Goal: Task Accomplishment & Management: Use online tool/utility

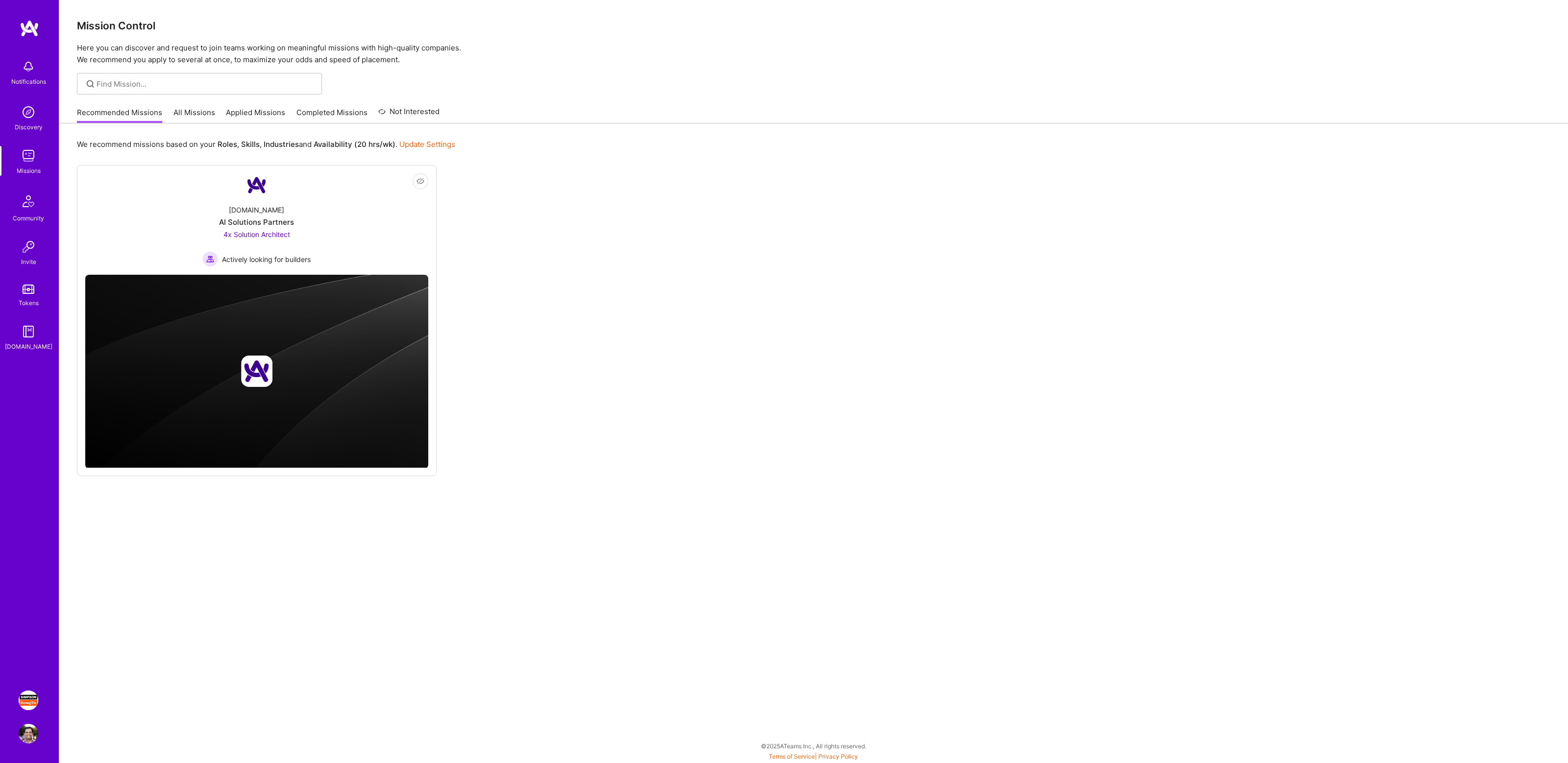
click at [19, 702] on img at bounding box center [29, 701] width 19 height 19
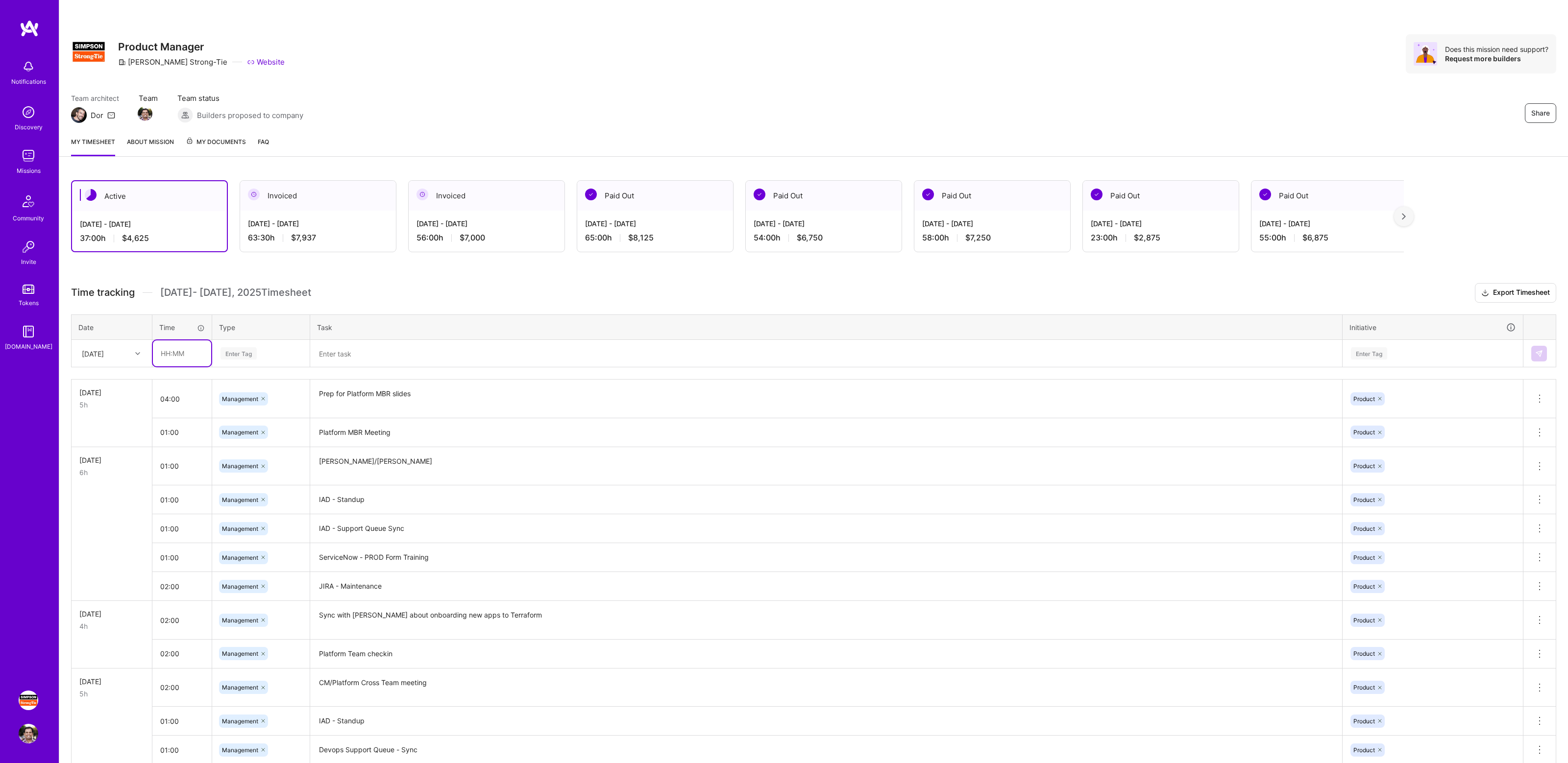
click at [186, 353] on input "text" at bounding box center [182, 354] width 58 height 26
type input "01:30"
type input "mana"
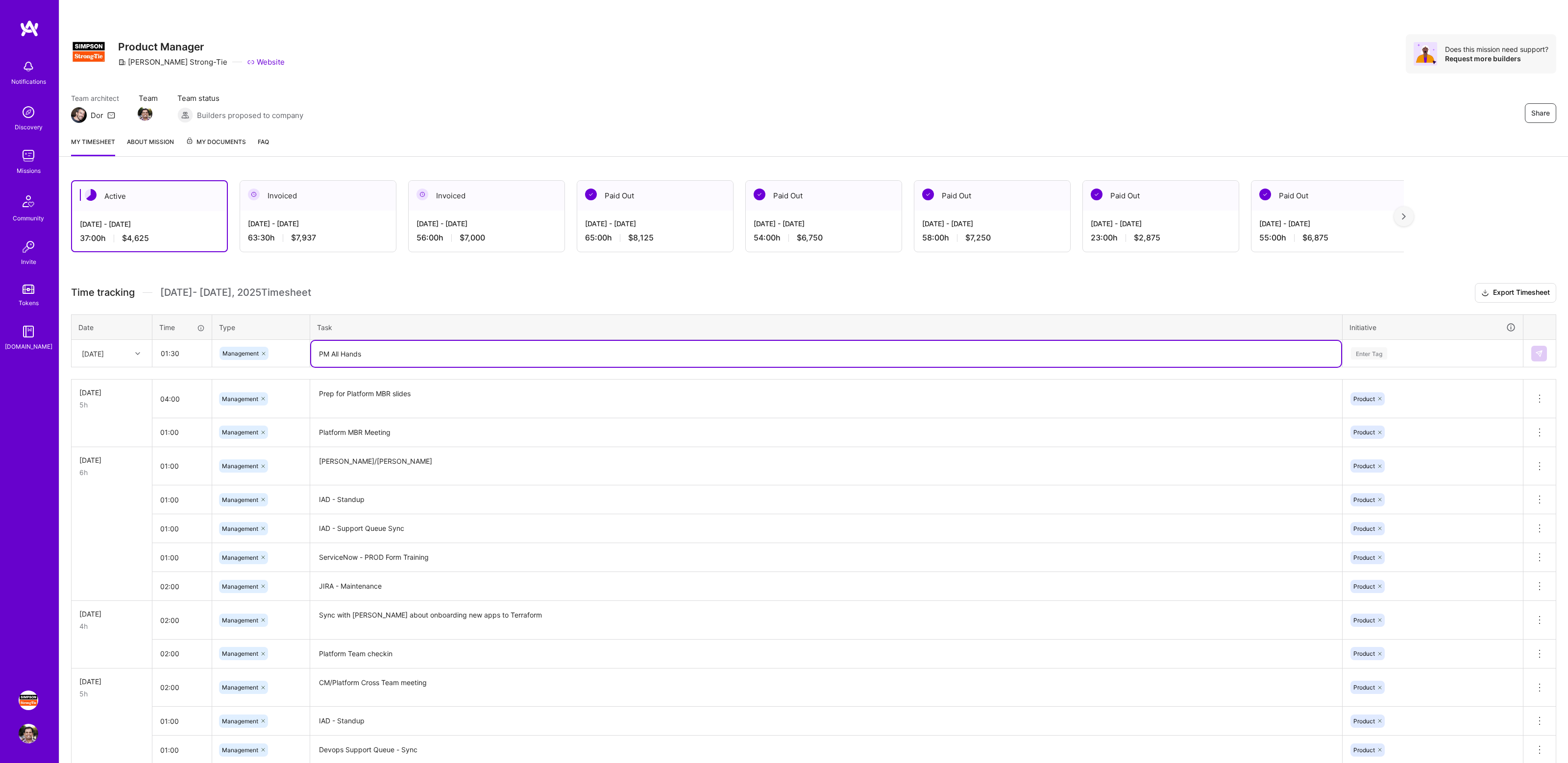
type textarea "PM All Hands"
click at [1417, 348] on div "Enter Tag" at bounding box center [1432, 353] width 165 height 12
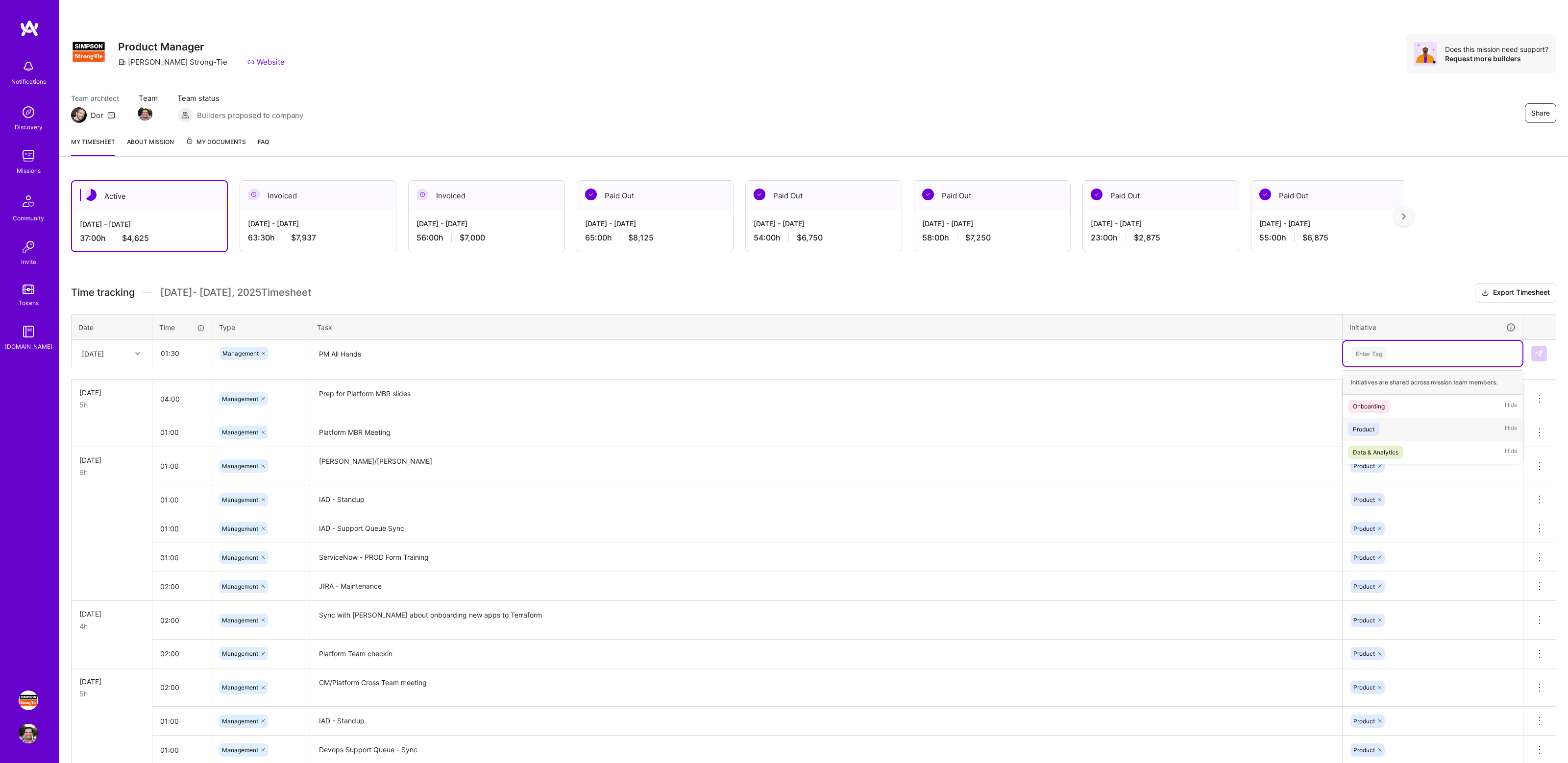
click at [1403, 425] on div "Product Hide" at bounding box center [1432, 429] width 179 height 23
click at [1533, 349] on button at bounding box center [1539, 354] width 16 height 16
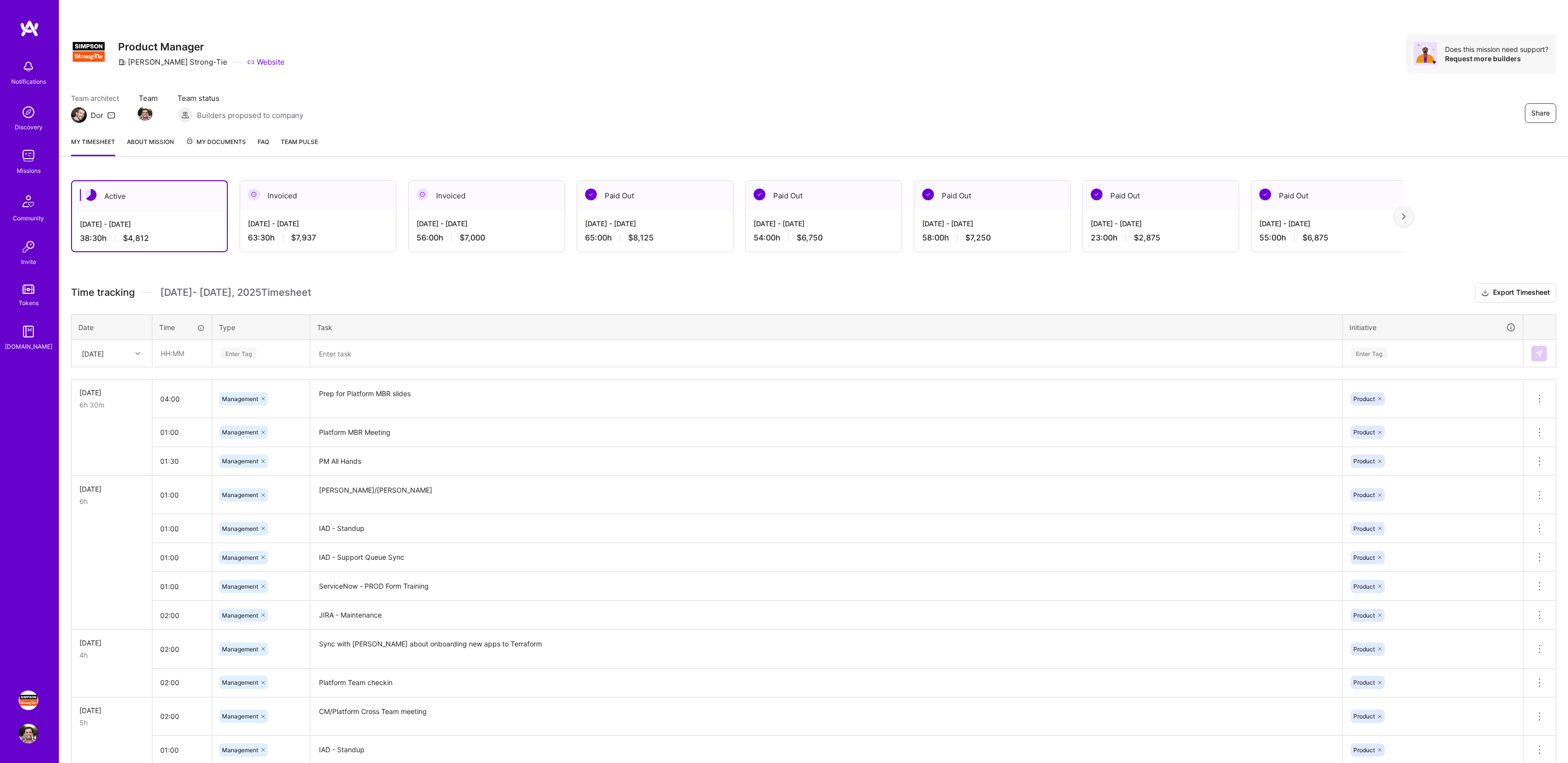
click at [353, 285] on h3 "Time tracking [DATE] - [DATE] Timesheet Export Timesheet" at bounding box center [813, 293] width 1485 height 19
click at [399, 282] on div "Active [DATE] - [DATE] 38:30 h $4,812 Invoiced [DATE] - [DATE] 63:30 h $7,937 I…" at bounding box center [813, 740] width 1509 height 1143
click at [393, 286] on h3 "Time tracking [DATE] - [DATE] Timesheet Export Timesheet" at bounding box center [813, 293] width 1485 height 19
click at [1329, 64] on div "Share Product Manager [PERSON_NAME]-Tie Website Does this mission need support?…" at bounding box center [813, 54] width 1485 height 39
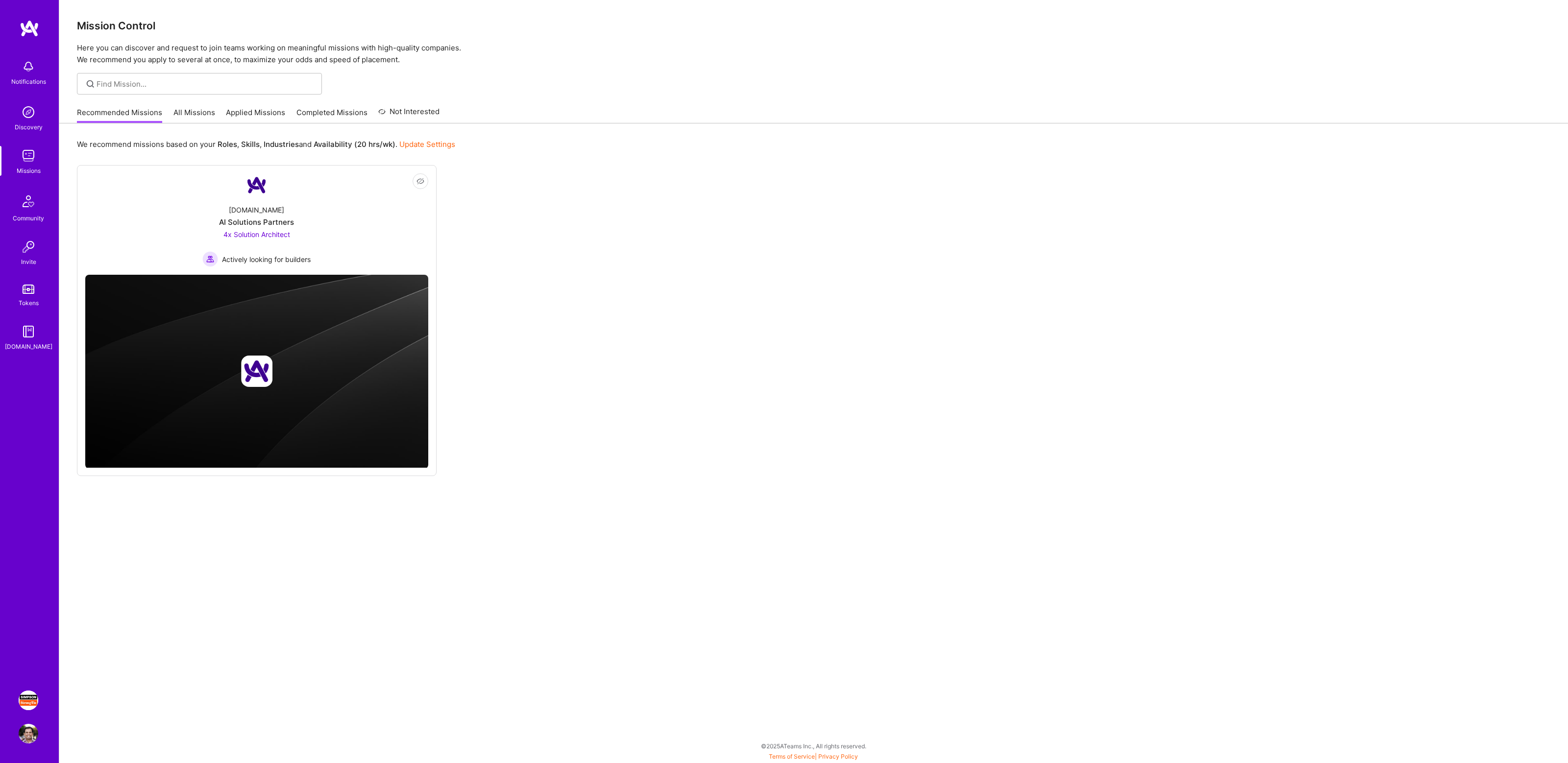
click at [27, 697] on img at bounding box center [29, 701] width 19 height 19
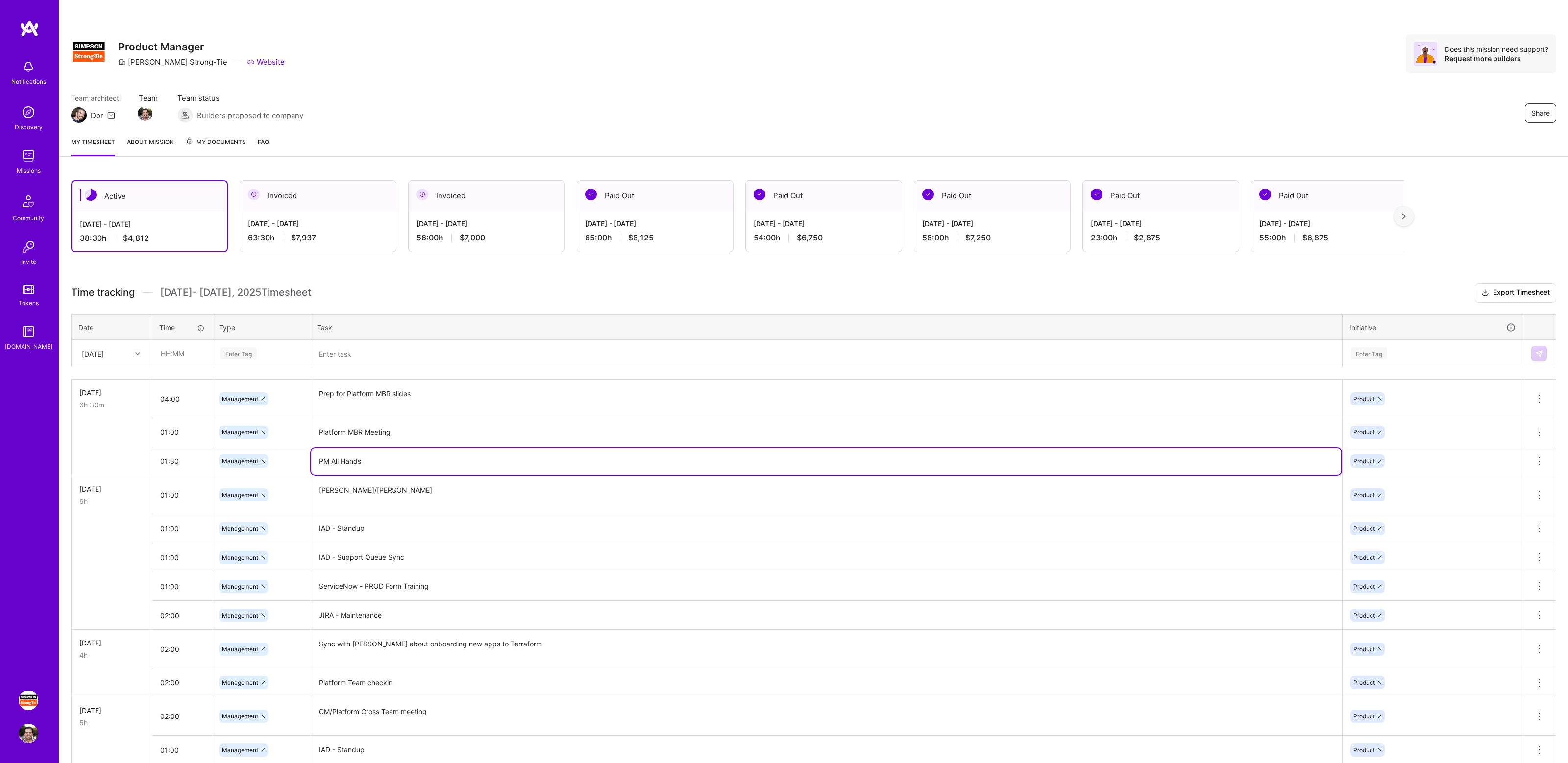
drag, startPoint x: 321, startPoint y: 463, endPoint x: 384, endPoint y: 463, distance: 63.0
click at [384, 463] on textarea "PM All Hands" at bounding box center [826, 461] width 1030 height 27
click at [444, 426] on textarea "Platform MBR Meeting" at bounding box center [826, 433] width 1030 height 27
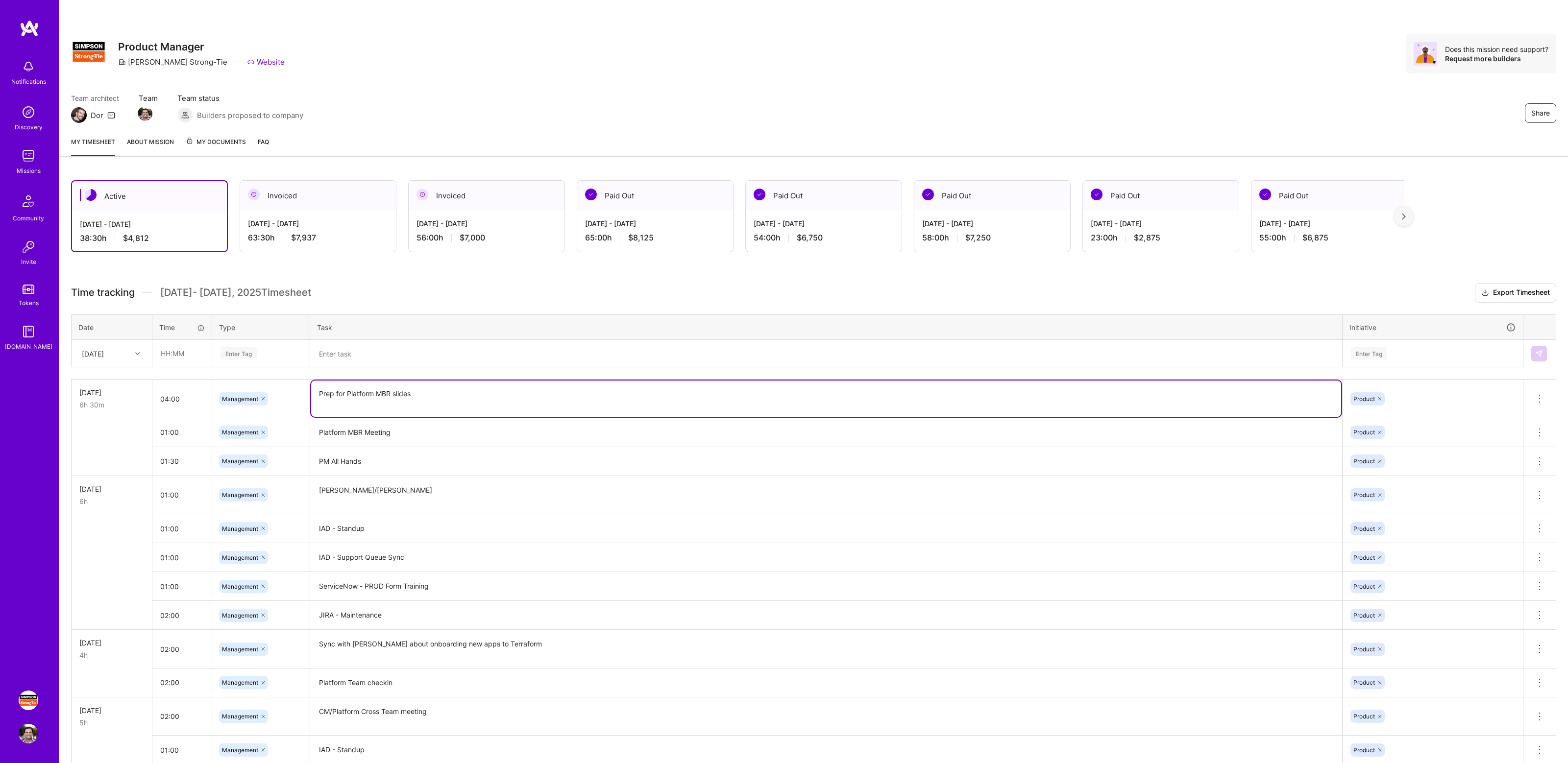
click at [445, 398] on textarea "Prep for Platform MBR slides" at bounding box center [826, 399] width 1030 height 36
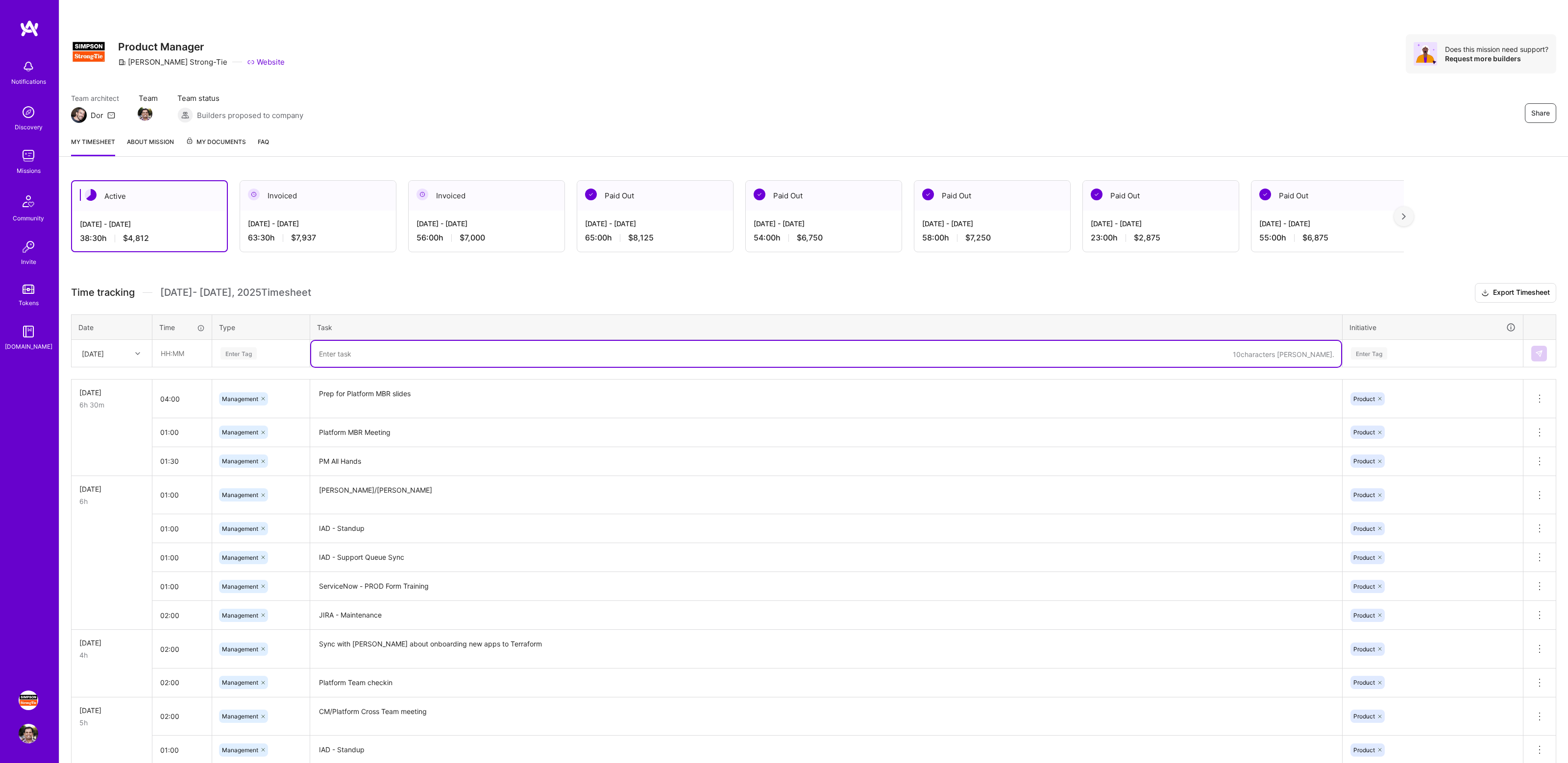
click at [436, 353] on textarea at bounding box center [826, 354] width 1030 height 26
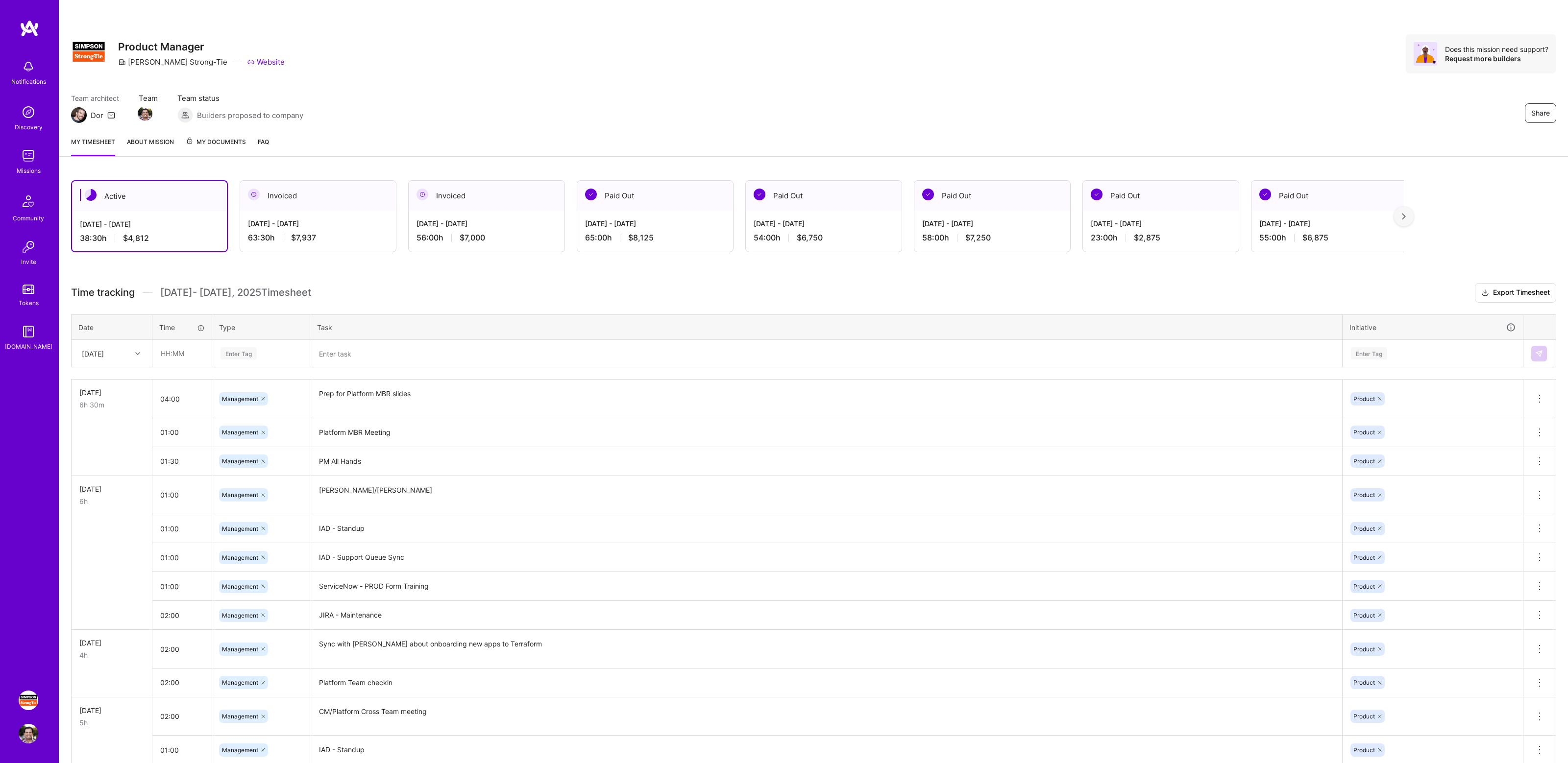
click at [451, 293] on h3 "Time tracking [DATE] - [DATE] Timesheet Export Timesheet" at bounding box center [813, 293] width 1485 height 19
click at [478, 276] on div "Active [DATE] - [DATE] 38:30 h $4,812 Invoiced [DATE] - [DATE] 63:30 h $7,937 I…" at bounding box center [813, 740] width 1509 height 1143
click at [497, 280] on div "Active [DATE] - [DATE] 38:30 h $4,812 Invoiced [DATE] - [DATE] 63:30 h $7,937 I…" at bounding box center [813, 740] width 1509 height 1143
click at [996, 112] on div "Team architect Dor Team Team status Builders proposed to company Share" at bounding box center [813, 108] width 1485 height 30
click at [1018, 99] on div "Team architect Dor Team Team status Builders proposed to company Share" at bounding box center [813, 108] width 1485 height 30
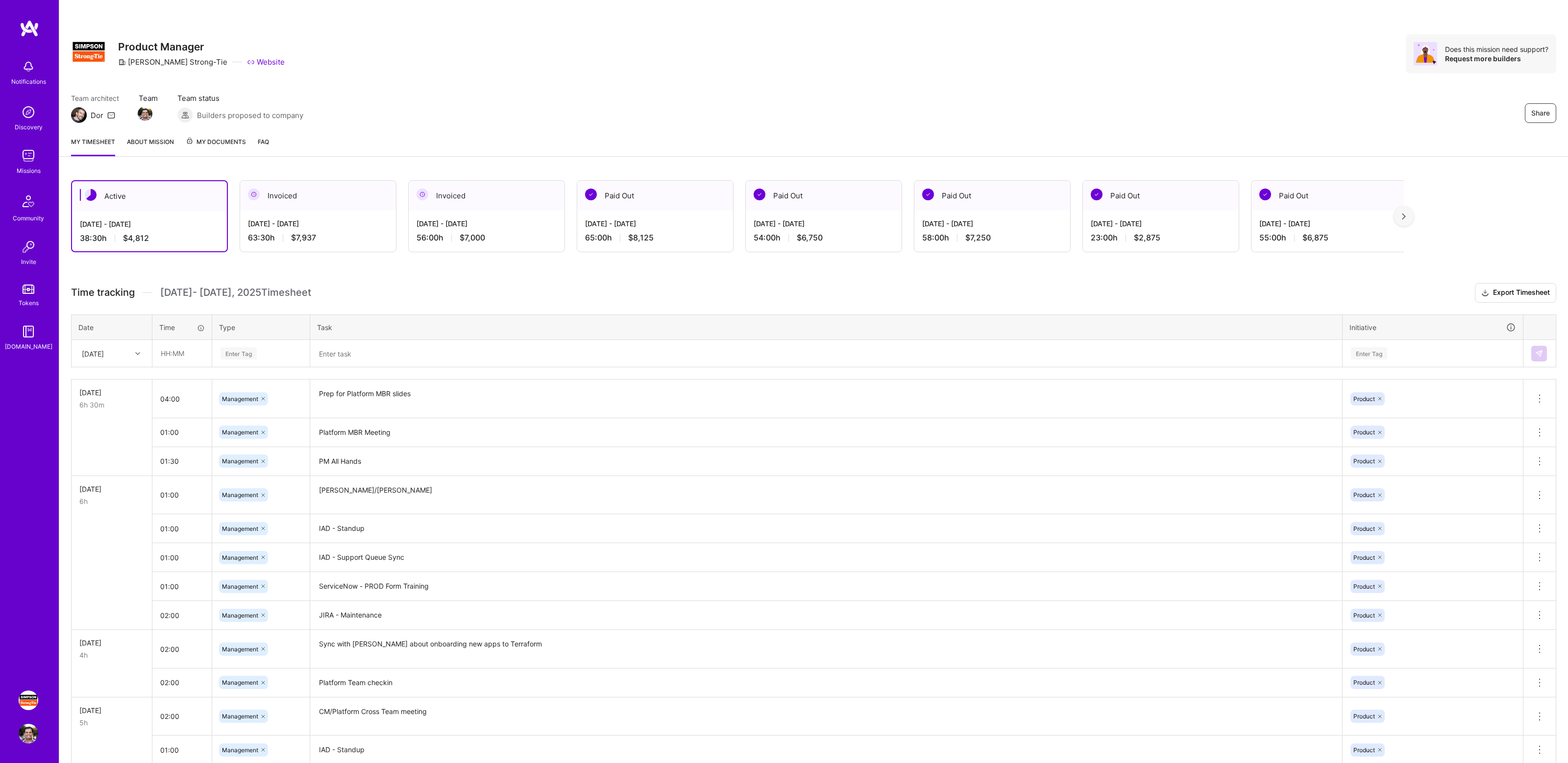
click at [1007, 112] on div "Team architect Dor Team Team status Builders proposed to company Share" at bounding box center [813, 108] width 1485 height 30
click at [1044, 112] on div "Team architect Dor Team Team status Builders proposed to company Share" at bounding box center [813, 108] width 1485 height 30
click at [1075, 112] on div "Team architect Dor Team Team status Builders proposed to company Share" at bounding box center [813, 108] width 1485 height 30
click at [177, 354] on input "text" at bounding box center [182, 354] width 58 height 26
type input "02:00"
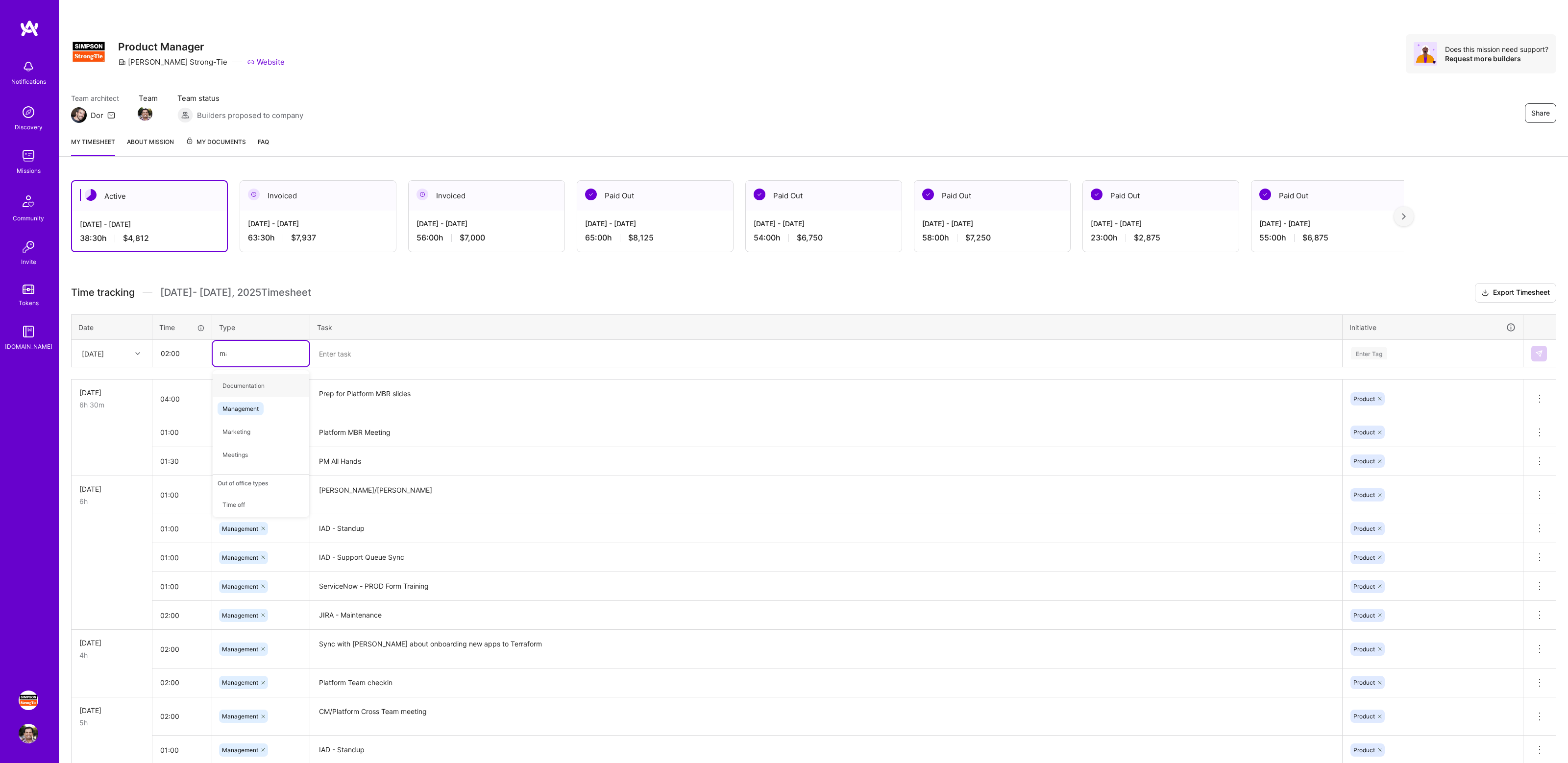
type input "mana"
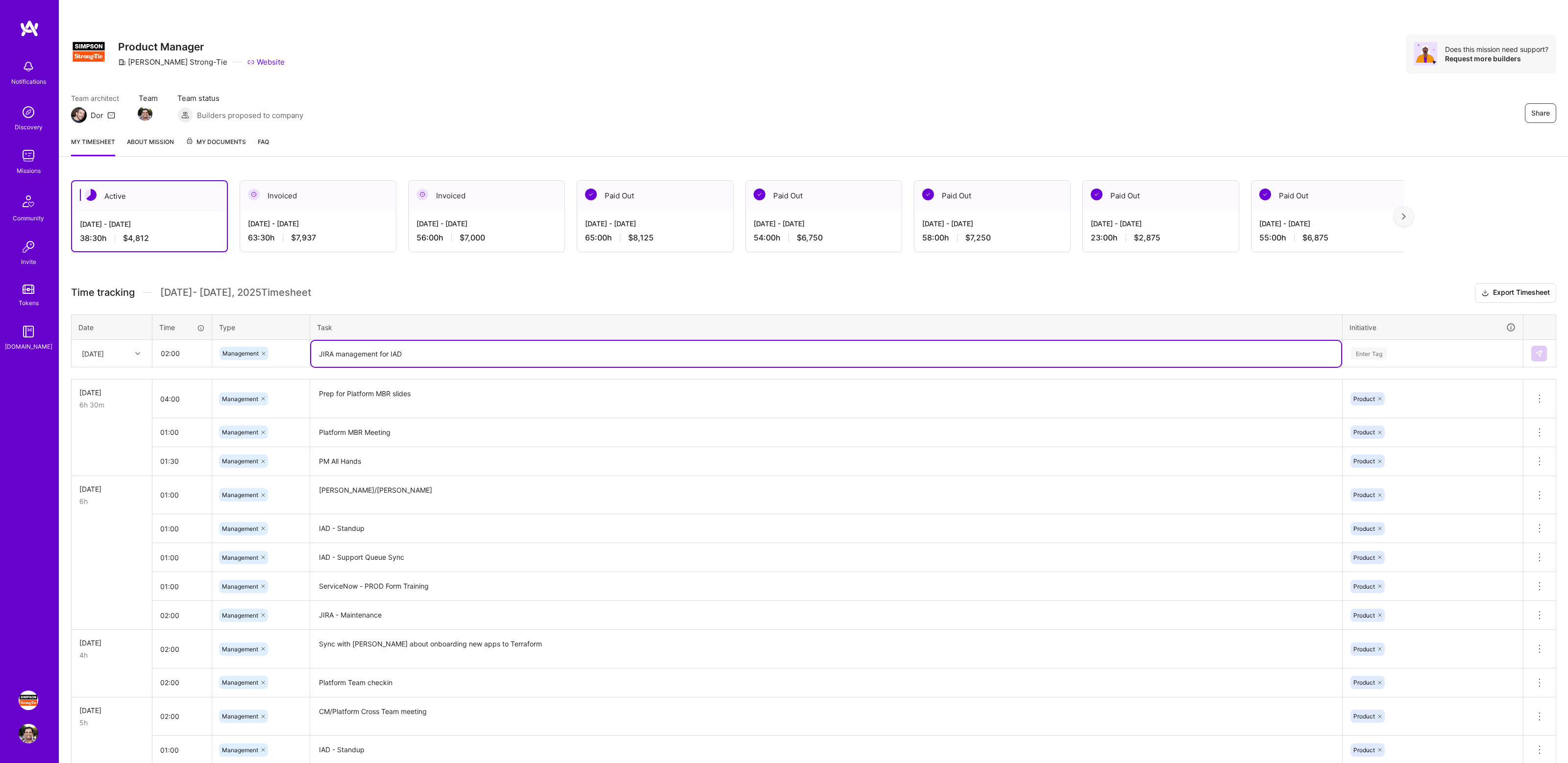
type textarea "JIRA management for IAD"
click at [1403, 350] on div "Enter Tag" at bounding box center [1432, 353] width 165 height 12
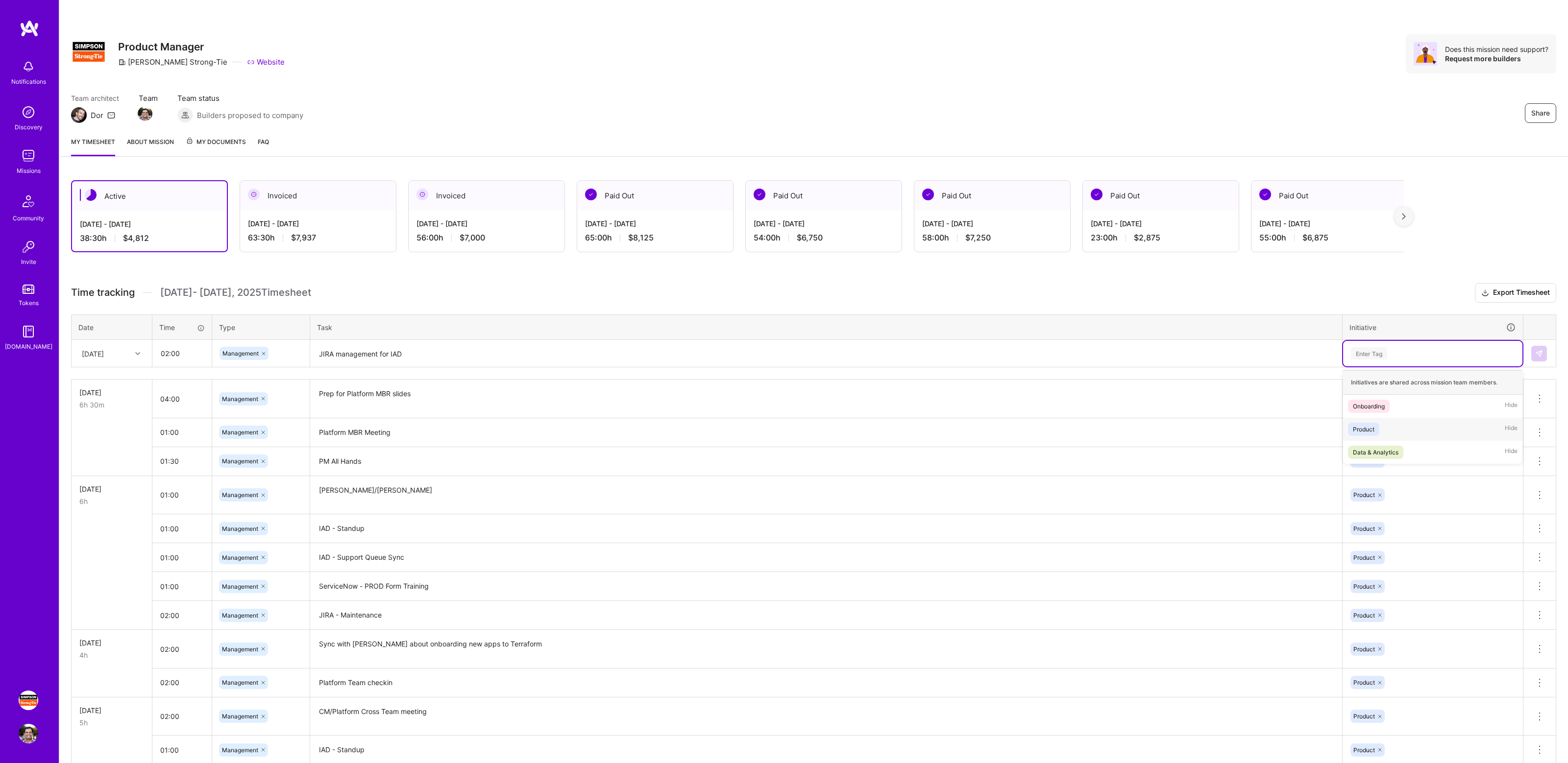
click at [1390, 420] on div "Product Hide" at bounding box center [1432, 429] width 179 height 23
click at [1541, 355] on img at bounding box center [1539, 354] width 8 height 8
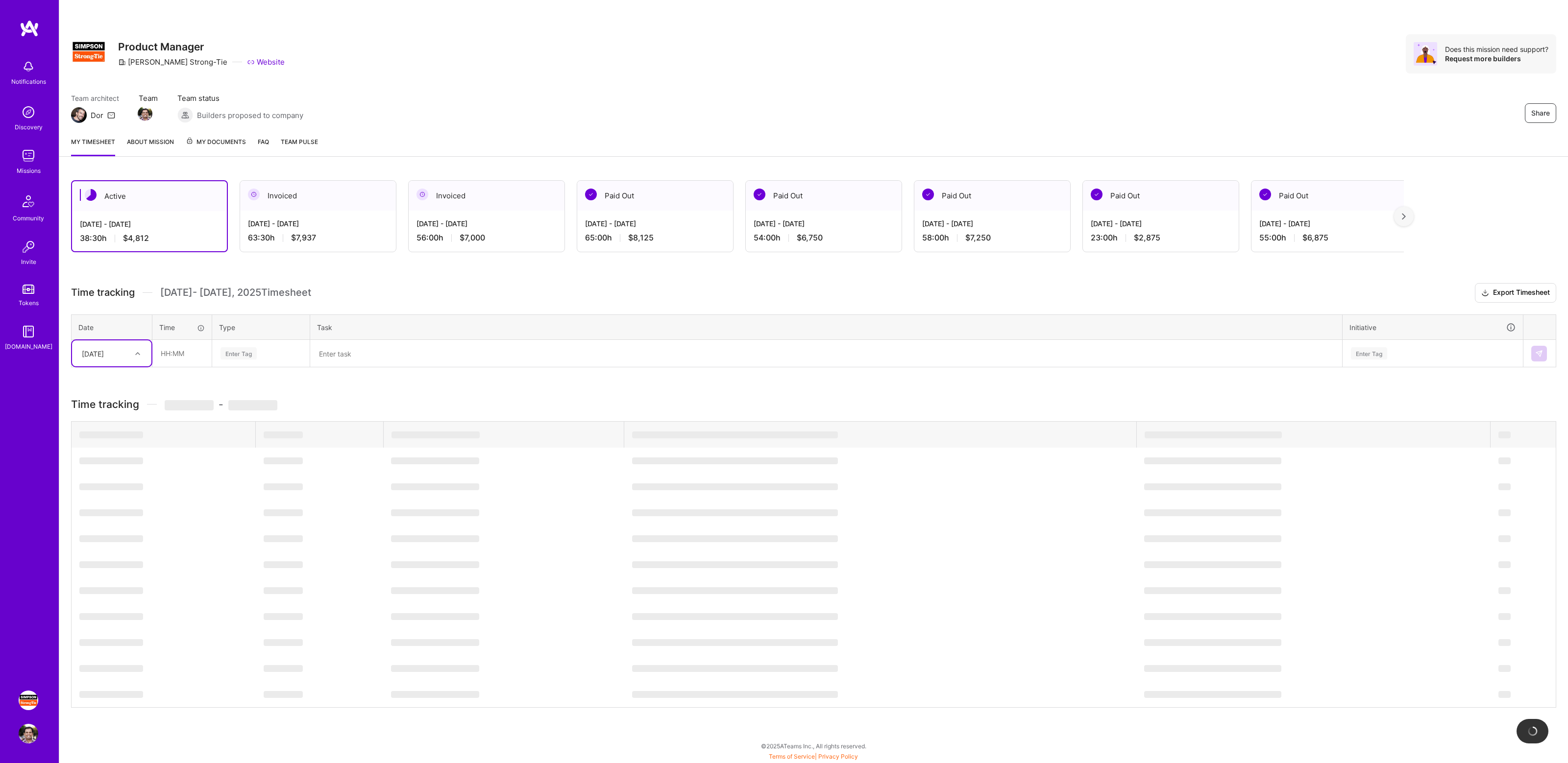
click at [1207, 73] on div "Share Product Manager [PERSON_NAME]-Tie Website Does this mission need support?…" at bounding box center [813, 54] width 1485 height 39
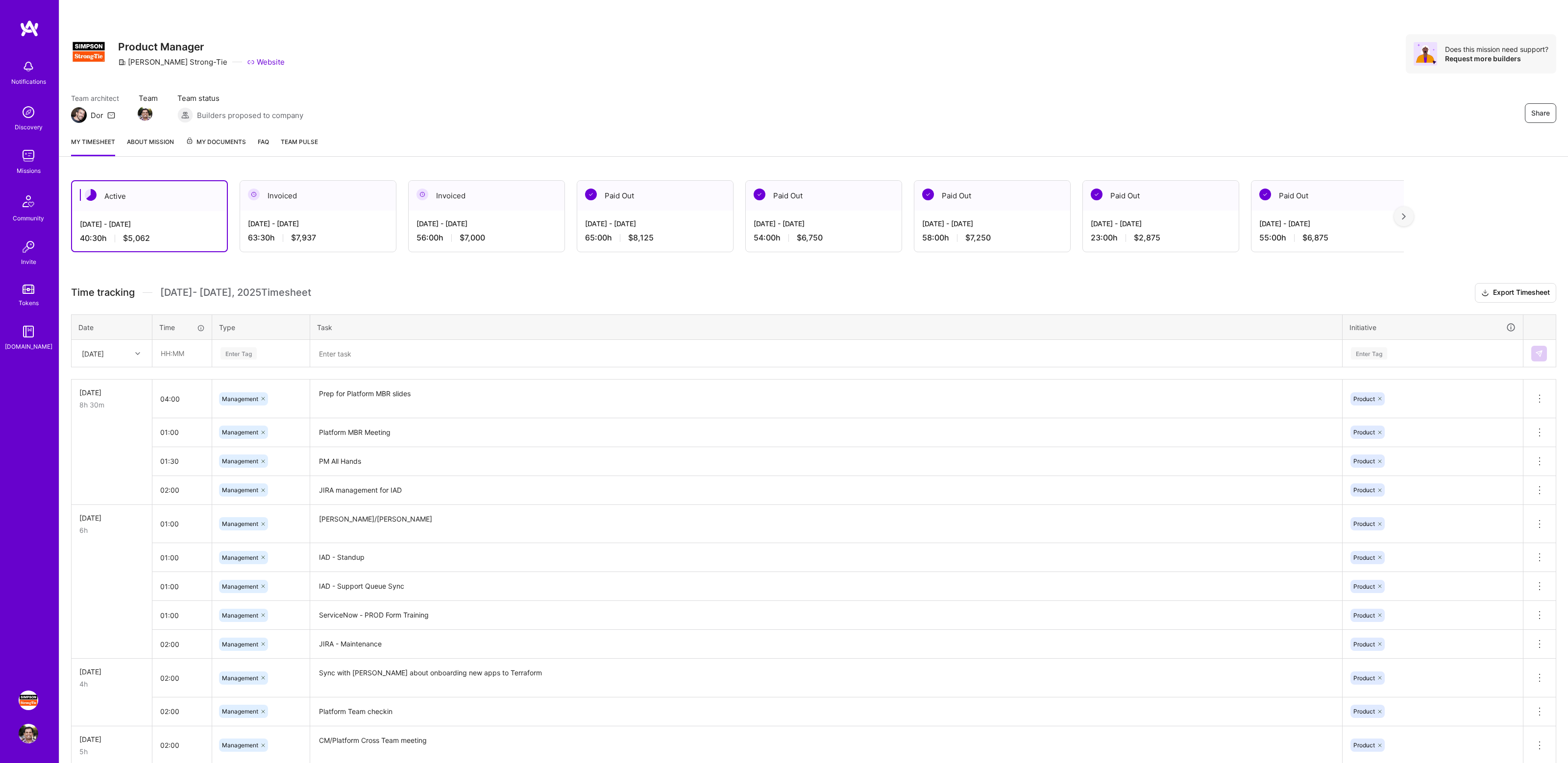
click at [760, 83] on div "Share Product Manager Simpson Strong-Tie Website Does this mission need support…" at bounding box center [813, 64] width 1509 height 129
click at [1221, 99] on div "Team architect Dor Team Team status Builders proposed to company Share" at bounding box center [813, 108] width 1485 height 30
click at [1181, 49] on div "Share Product Manager [PERSON_NAME]-Tie Website Does this mission need support?…" at bounding box center [813, 54] width 1485 height 39
